Goal: Task Accomplishment & Management: Manage account settings

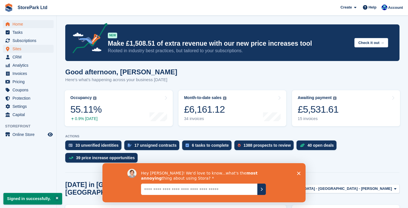
click at [22, 50] on span "Sites" at bounding box center [29, 49] width 34 height 8
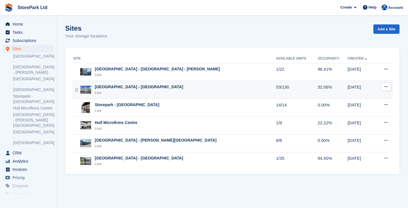
click at [191, 91] on div "[GEOGRAPHIC_DATA] - [GEOGRAPHIC_DATA] Live" at bounding box center [174, 90] width 203 height 12
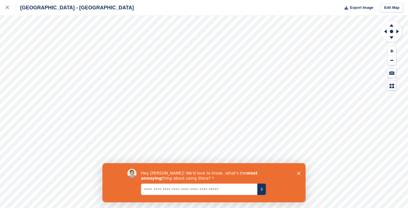
click at [300, 173] on div "Hey Donna! We'd love to know...what's the most annoying thing about using Stora?" at bounding box center [203, 182] width 203 height 39
click at [297, 174] on div "Hey Donna! We'd love to know...what's the most annoying thing about using Stora?" at bounding box center [203, 182] width 203 height 39
click at [298, 174] on polygon "Close survey" at bounding box center [298, 173] width 3 height 3
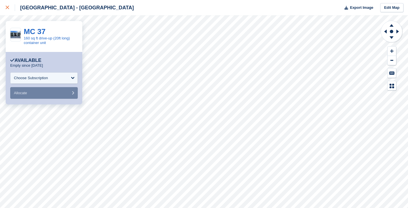
click at [8, 8] on icon at bounding box center [7, 7] width 3 height 3
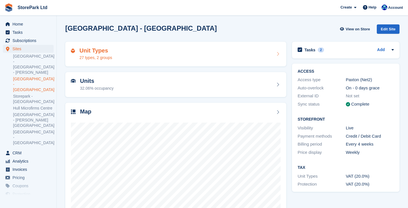
click at [124, 57] on div "Unit Types 27 types, 2 groups" at bounding box center [176, 54] width 210 height 14
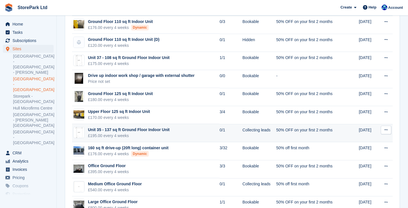
scroll to position [248, 0]
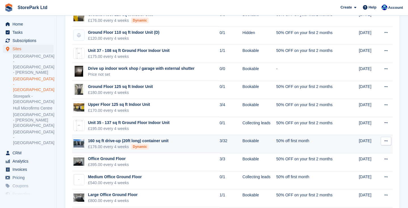
click at [175, 145] on td "160 sq ft drive-up (20ft long) container unit £176.00 every 4 weeks Dynamic" at bounding box center [145, 144] width 147 height 18
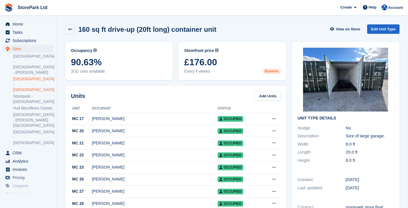
click at [289, 117] on div "Unit Type details Nudge No Description Size of large garage. Width 8.0 ft Lengt…" at bounding box center [345, 139] width 113 height 200
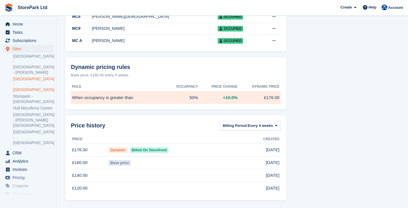
scroll to position [465, 0]
